Goal: Navigation & Orientation: Find specific page/section

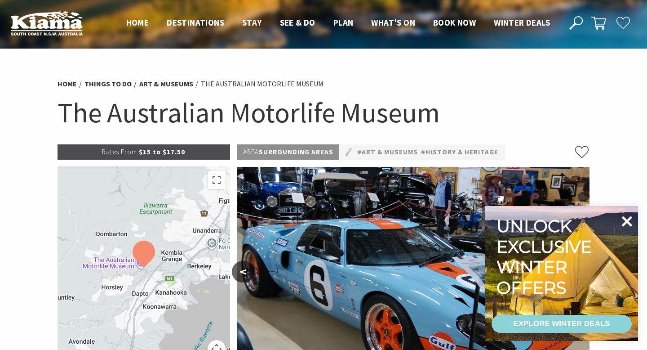
click at [628, 221] on icon at bounding box center [627, 221] width 11 height 11
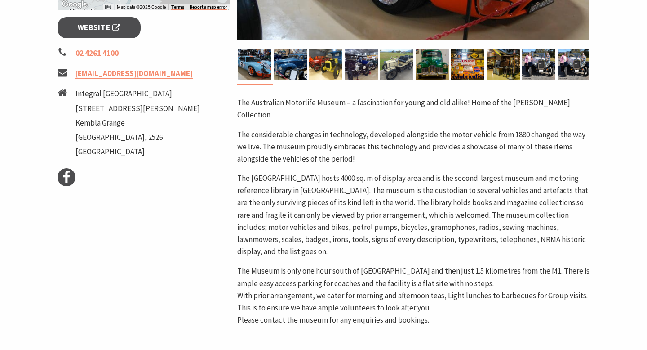
scroll to position [350, 0]
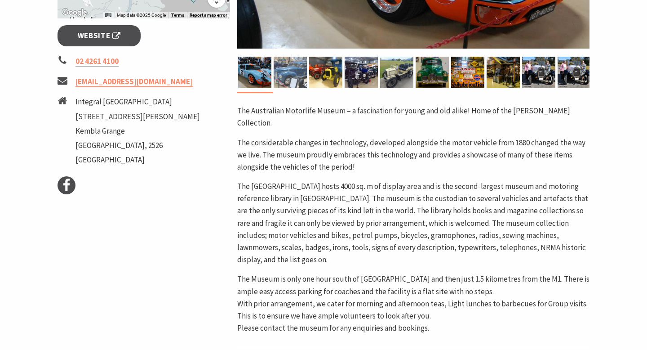
click at [295, 78] on img at bounding box center [290, 72] width 33 height 31
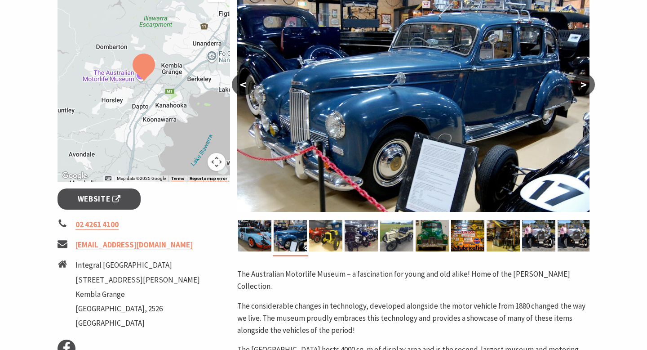
scroll to position [168, 0]
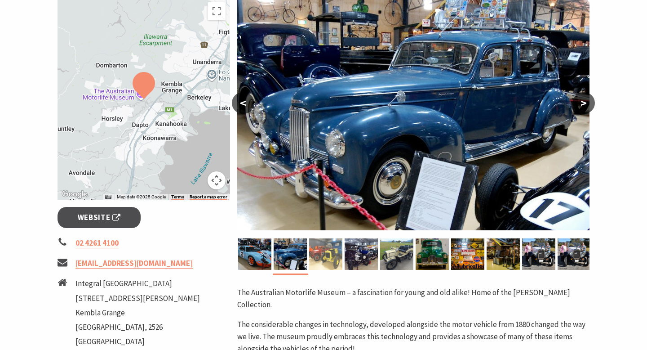
click at [329, 251] on img at bounding box center [325, 253] width 33 height 31
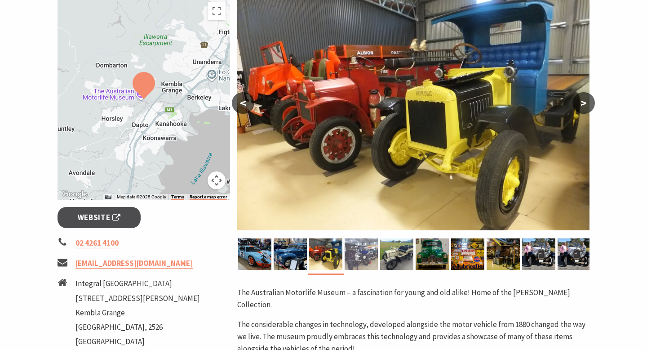
click at [360, 254] on img at bounding box center [361, 253] width 33 height 31
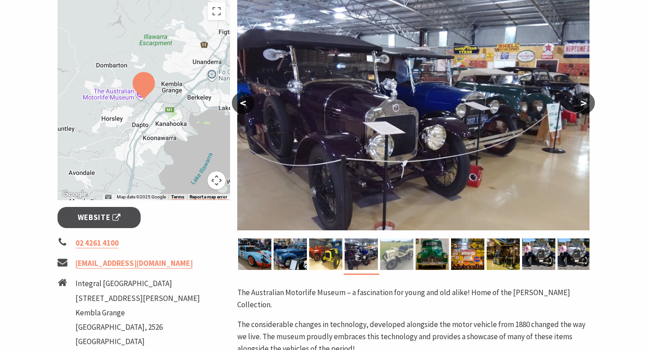
click at [390, 255] on img at bounding box center [396, 253] width 33 height 31
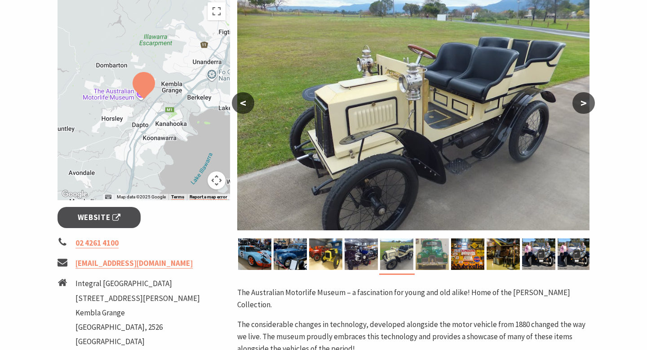
click at [434, 255] on img at bounding box center [432, 253] width 33 height 31
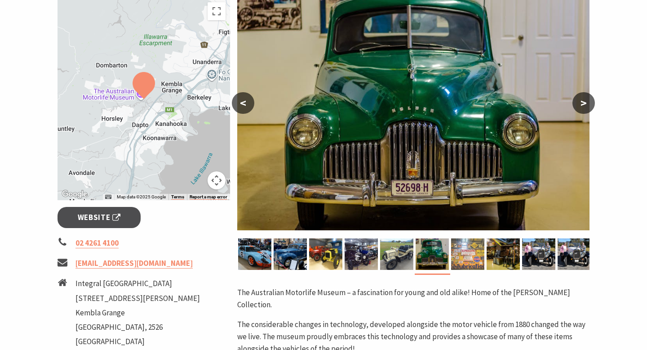
drag, startPoint x: 465, startPoint y: 255, endPoint x: 470, endPoint y: 255, distance: 4.9
click at [466, 255] on img at bounding box center [467, 253] width 33 height 31
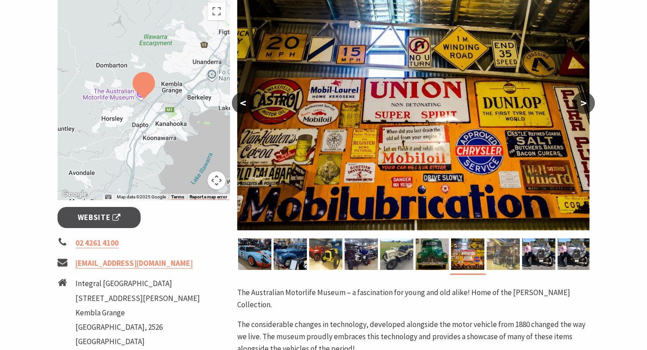
click at [496, 251] on img at bounding box center [503, 253] width 33 height 31
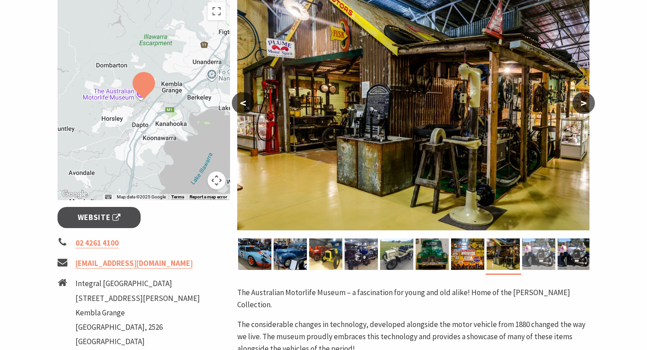
click at [535, 255] on img at bounding box center [538, 253] width 33 height 31
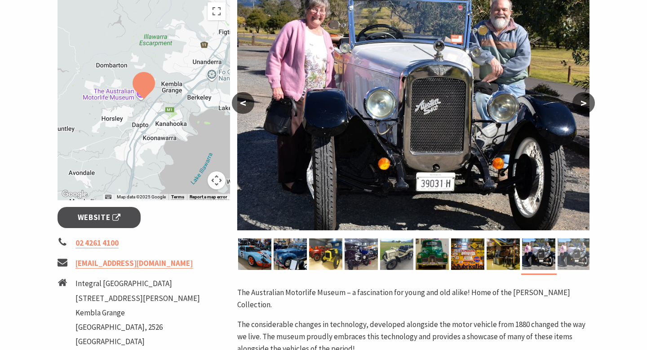
click at [573, 255] on img at bounding box center [573, 253] width 33 height 31
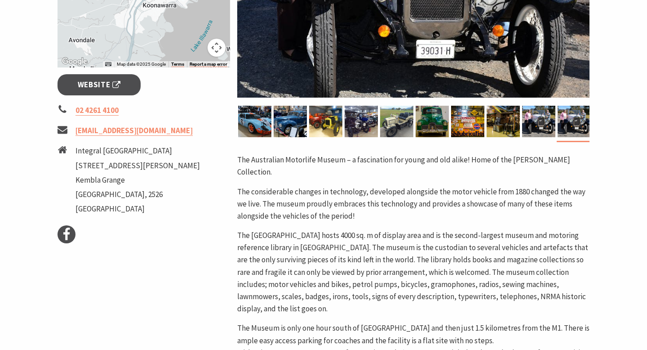
scroll to position [312, 0]
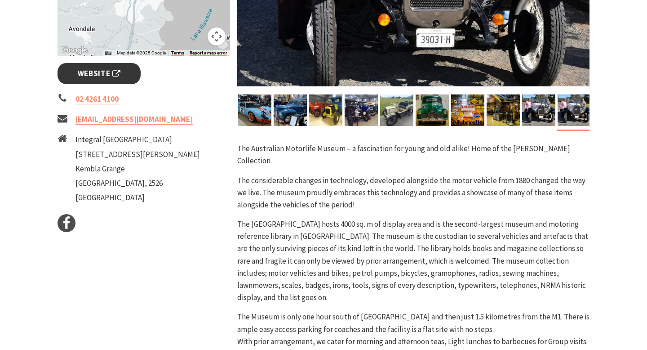
click at [100, 72] on span "Website" at bounding box center [99, 73] width 43 height 12
